Goal: Information Seeking & Learning: Find specific fact

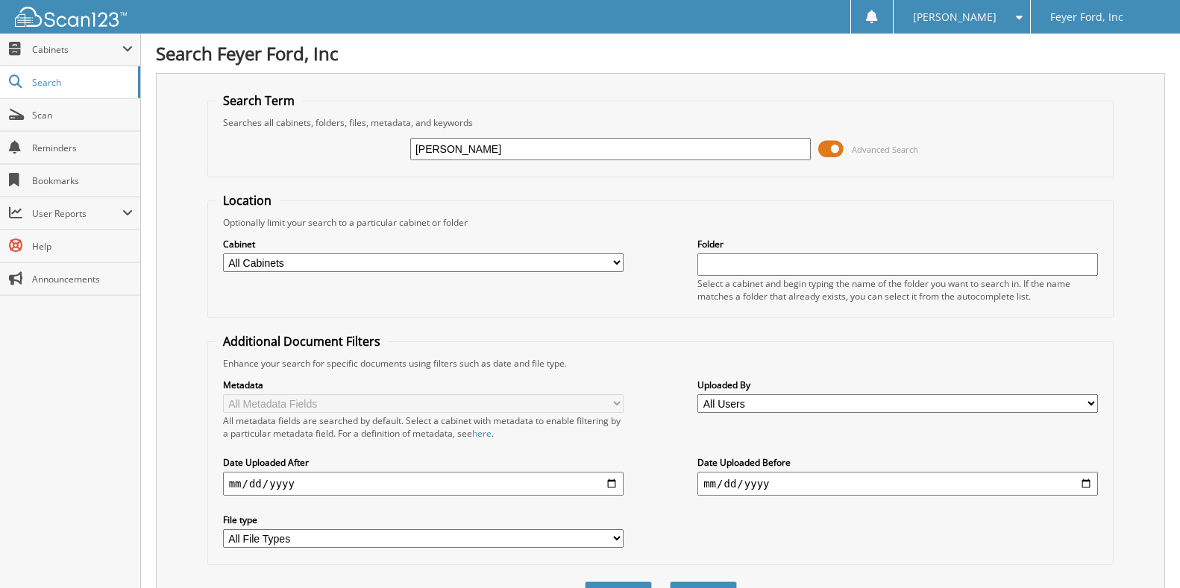
type input "[PERSON_NAME]"
click at [670, 582] on button "Search" at bounding box center [703, 596] width 67 height 28
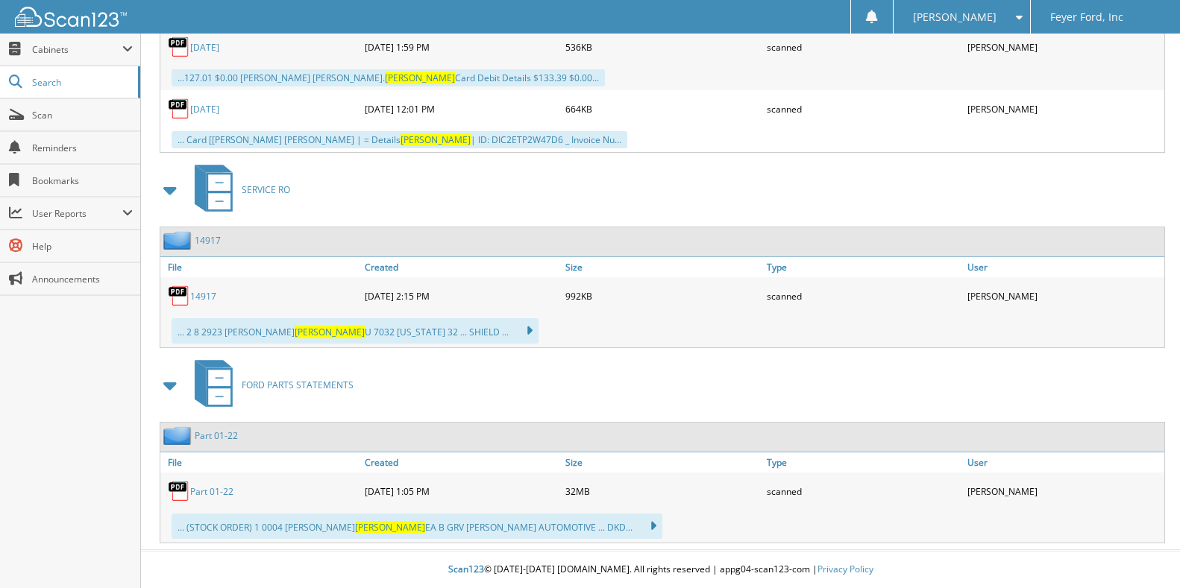
scroll to position [1277, 0]
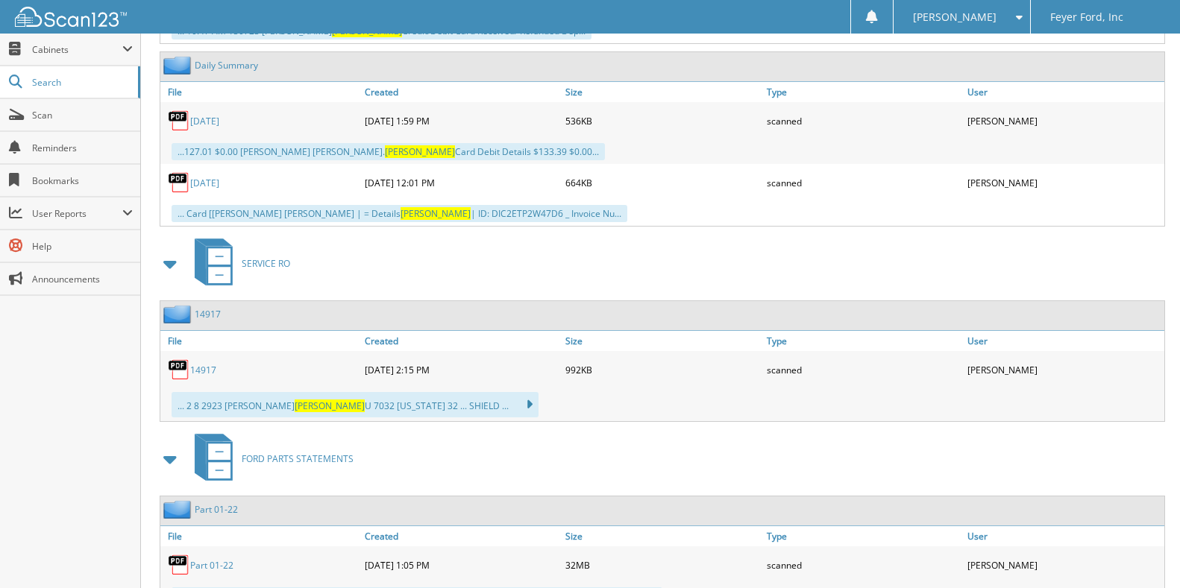
click at [209, 371] on link "14917" at bounding box center [203, 370] width 26 height 13
click at [192, 368] on link "14917" at bounding box center [203, 370] width 26 height 13
click at [197, 370] on link "14917" at bounding box center [203, 370] width 26 height 13
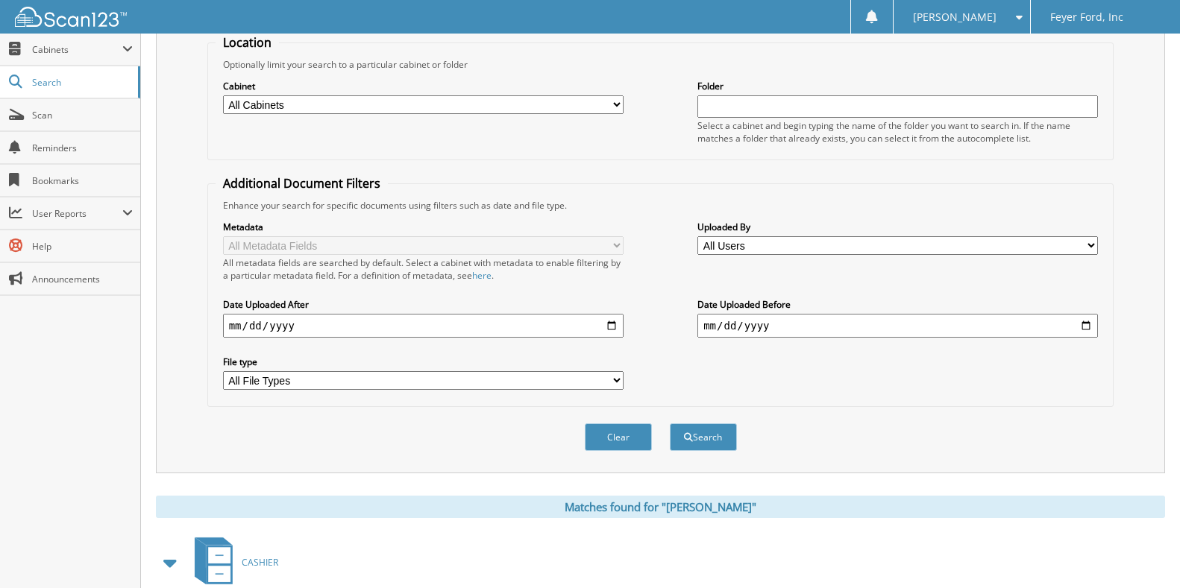
scroll to position [9, 0]
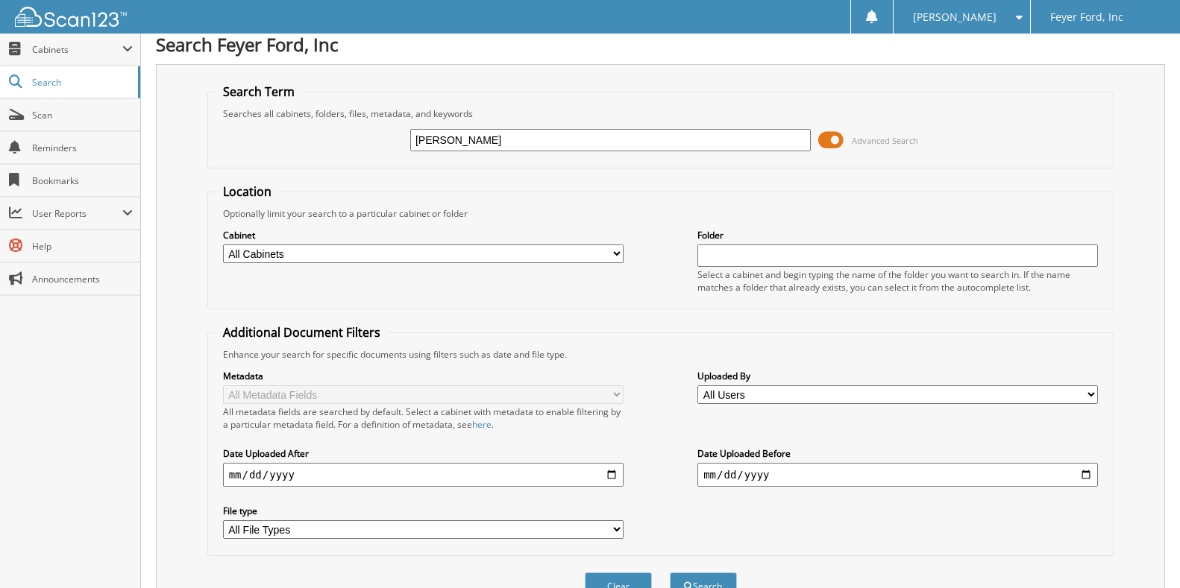
drag, startPoint x: 489, startPoint y: 144, endPoint x: 379, endPoint y: 145, distance: 110.4
click at [379, 145] on div "christenberry Advanced Search" at bounding box center [661, 140] width 890 height 40
drag, startPoint x: 475, startPoint y: 142, endPoint x: 363, endPoint y: 151, distance: 112.3
click at [363, 151] on div "christenberry Advanced Search" at bounding box center [661, 140] width 890 height 40
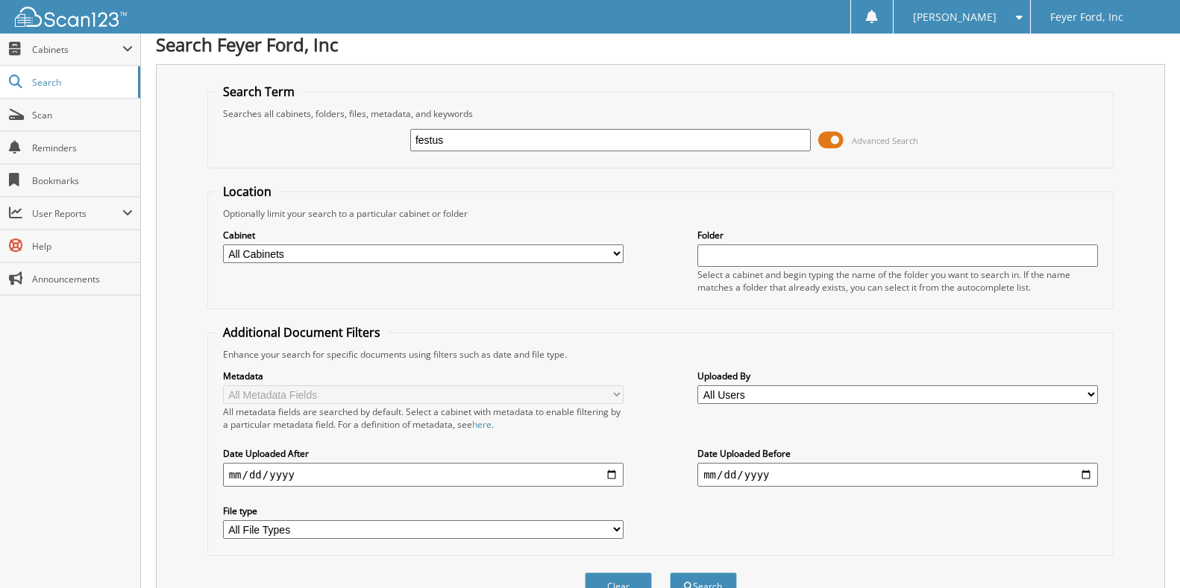
type input "festus"
click at [670, 573] on button "Search" at bounding box center [703, 587] width 67 height 28
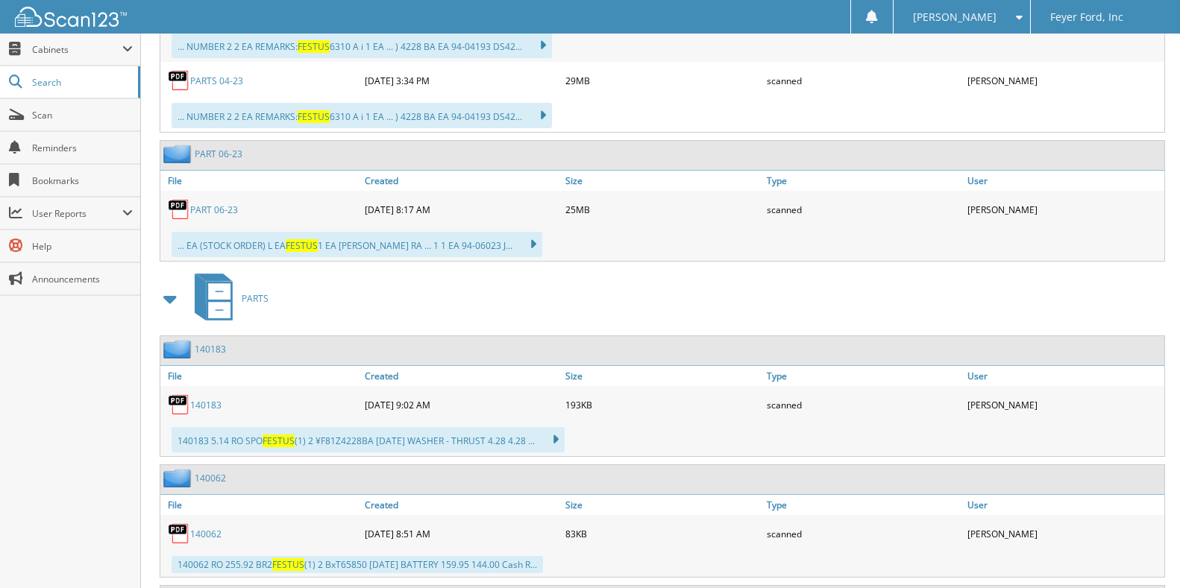
scroll to position [1864, 0]
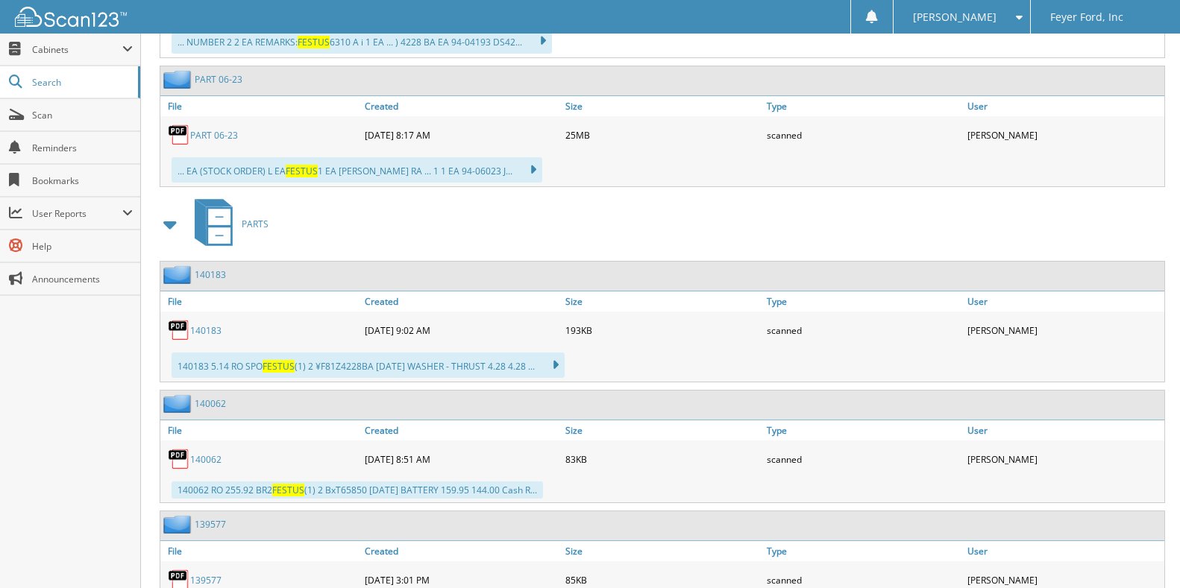
click at [217, 460] on link "140062" at bounding box center [205, 459] width 31 height 13
click at [72, 53] on span "Cabinets" at bounding box center [77, 49] width 90 height 13
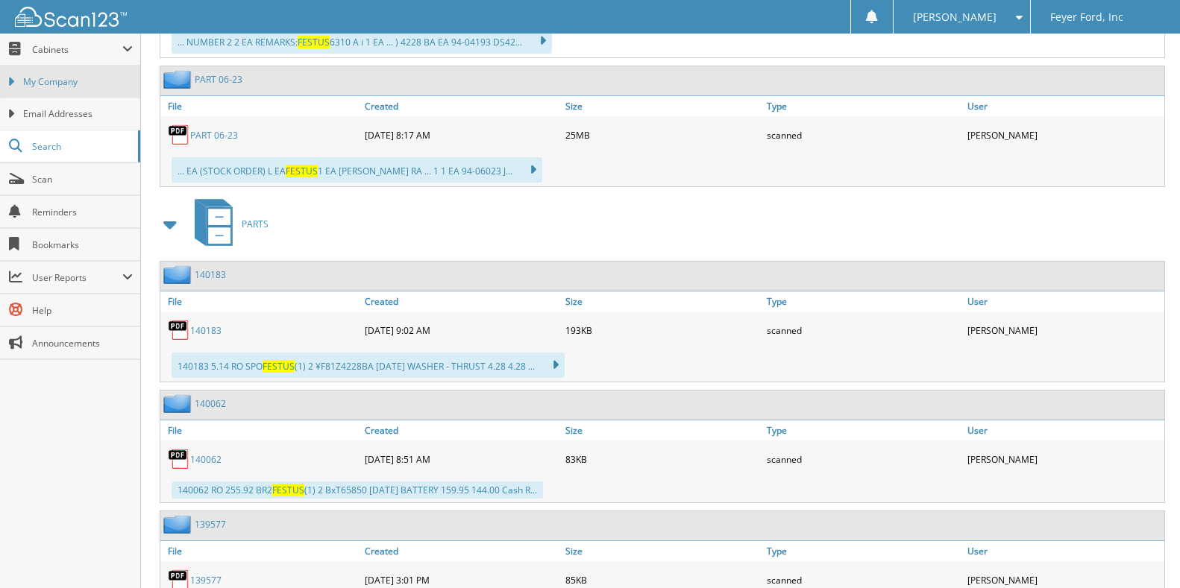
click at [75, 82] on span "My Company" at bounding box center [78, 81] width 110 height 13
